Goal: Register for event/course

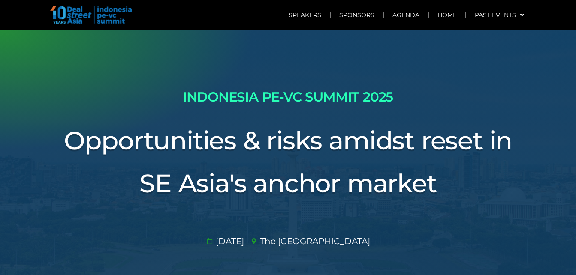
click at [109, 17] on img at bounding box center [90, 14] width 81 height 17
click at [74, 16] on img at bounding box center [90, 14] width 81 height 17
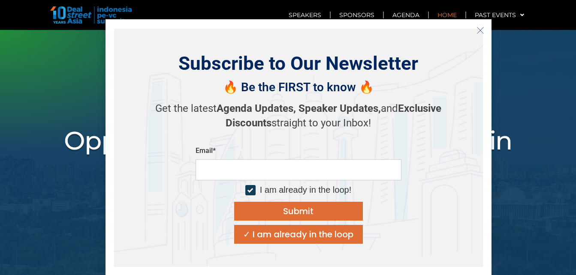
click at [443, 15] on link "Home" at bounding box center [447, 15] width 36 height 20
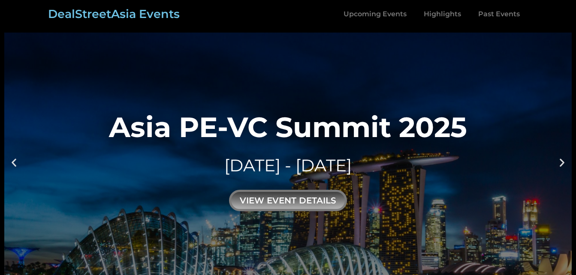
click at [564, 161] on icon "Next slide" at bounding box center [561, 162] width 11 height 11
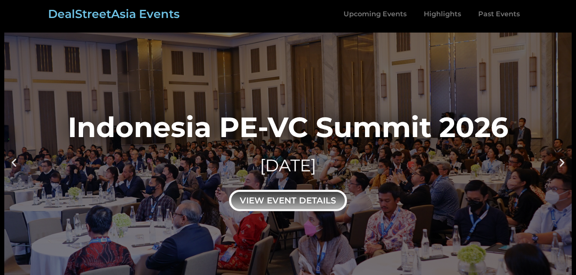
drag, startPoint x: 273, startPoint y: 198, endPoint x: 324, endPoint y: 90, distance: 119.4
click at [324, 90] on link "Indonesia PE-VC Summit 2026 29 JANUARY 2026 view event details" at bounding box center [287, 162] width 567 height 259
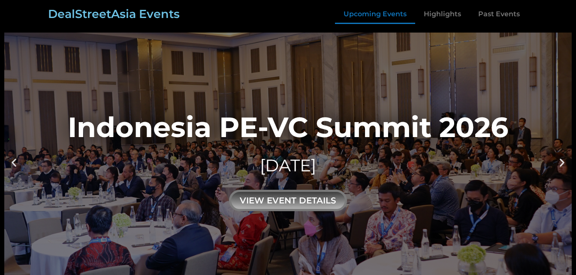
click at [352, 8] on link "Upcoming Events" at bounding box center [375, 14] width 80 height 20
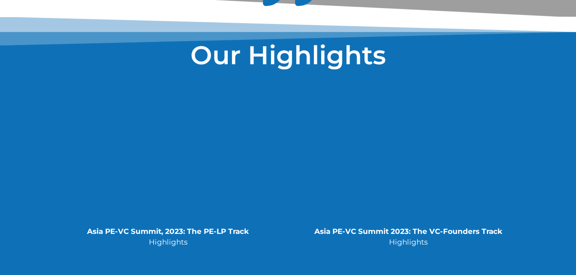
scroll to position [1704, 0]
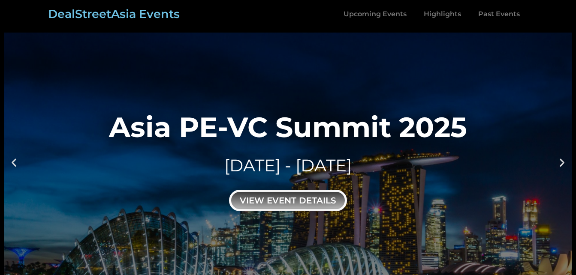
click at [305, 197] on div "view event details" at bounding box center [288, 200] width 118 height 21
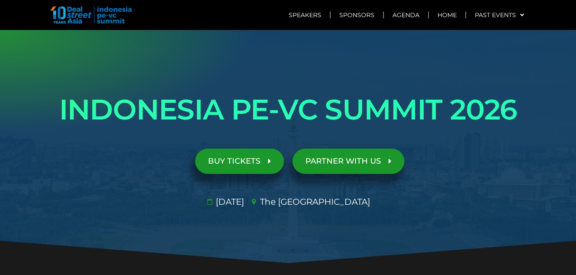
scroll to position [86, 0]
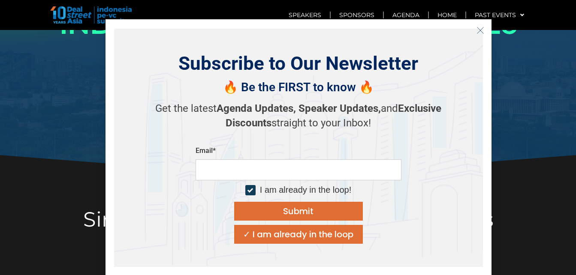
click at [477, 28] on line "Close" at bounding box center [480, 30] width 6 height 6
click at [477, 28] on div "Speakers Sponsors Agenda Home Past Events JKT 2025 SG 2024 JKT 2024 SG 2023 JKT…" at bounding box center [288, 15] width 489 height 30
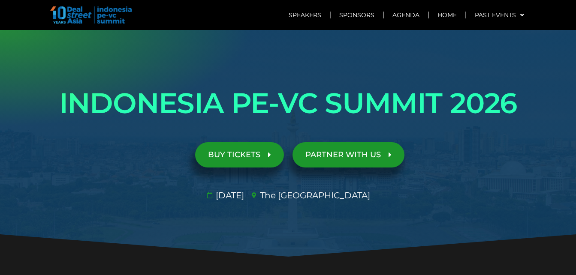
scroll to position [0, 0]
